Goal: Transaction & Acquisition: Purchase product/service

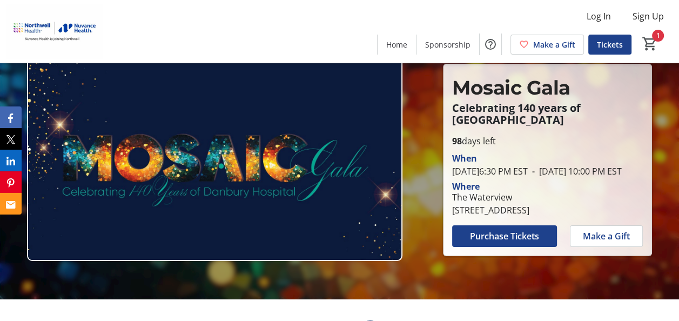
scroll to position [13, 0]
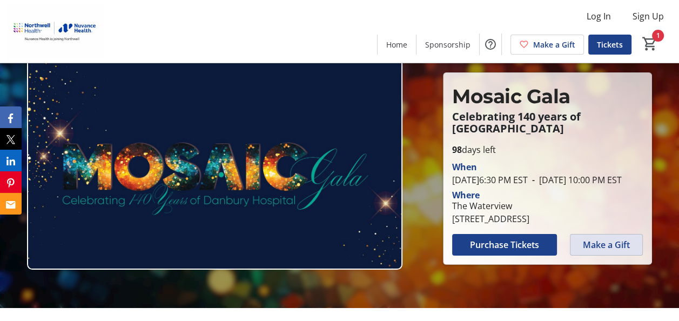
click at [612, 251] on span "Make a Gift" at bounding box center [606, 244] width 47 height 13
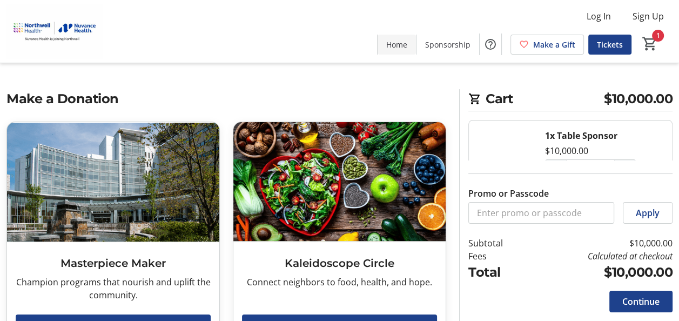
click at [393, 44] on span "Home" at bounding box center [396, 44] width 21 height 11
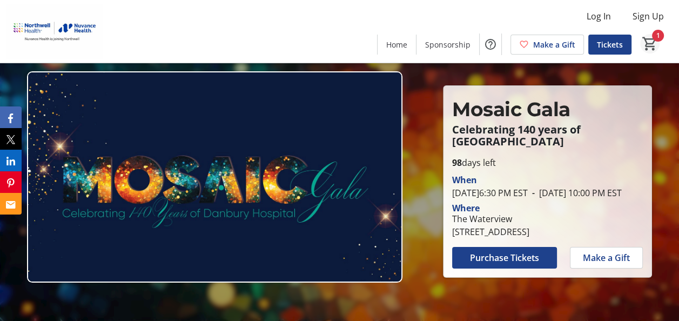
click at [650, 36] on mat-icon "1" at bounding box center [650, 44] width 16 height 16
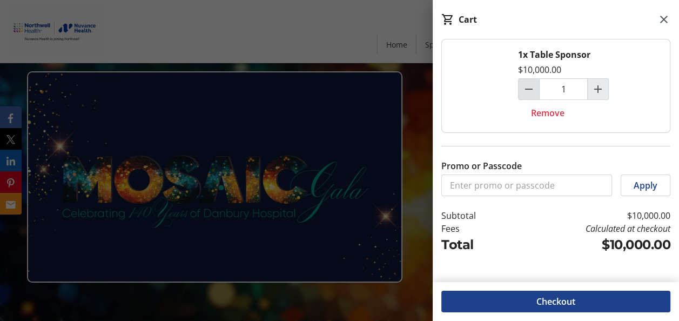
click at [530, 90] on mat-icon "Decrement by one" at bounding box center [529, 89] width 13 height 13
type input "0"
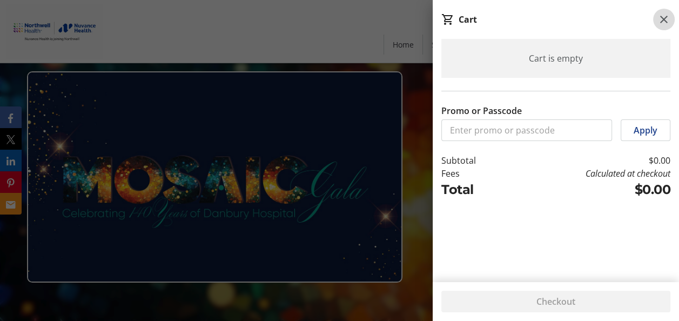
click at [660, 25] on mat-icon at bounding box center [664, 19] width 13 height 13
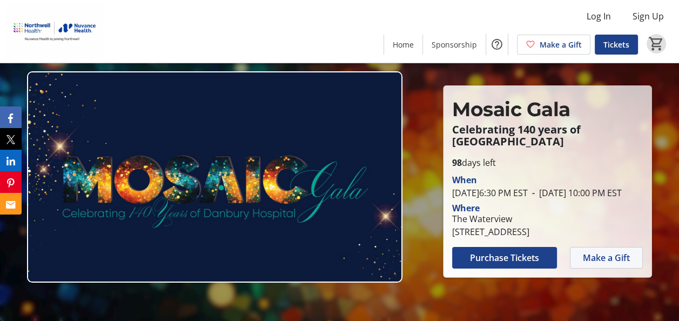
click at [606, 264] on span "Make a Gift" at bounding box center [606, 257] width 47 height 13
